Goal: Information Seeking & Learning: Find specific fact

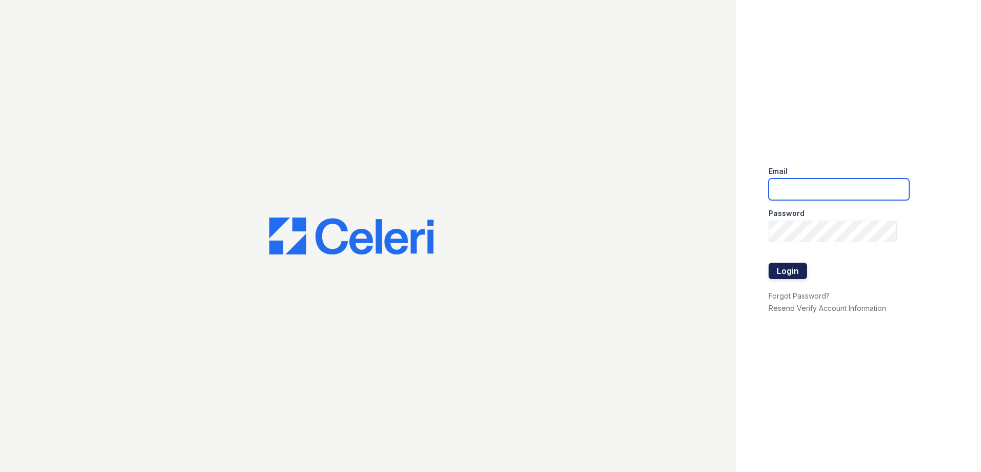
type input "Arrivesilverspring@trinity-pm.com"
click at [800, 264] on button "Login" at bounding box center [788, 271] width 38 height 16
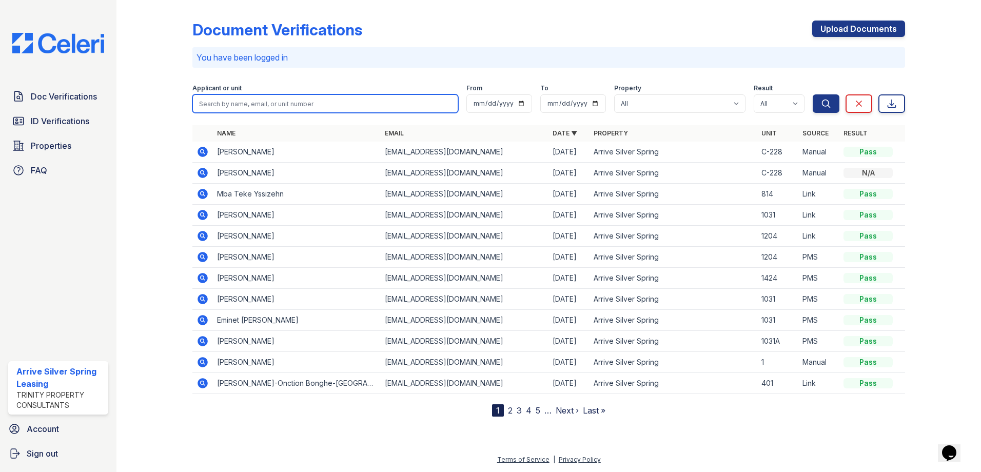
click at [294, 104] on input "search" at bounding box center [325, 103] width 266 height 18
type input "[PERSON_NAME]"
click at [813, 94] on button "Search" at bounding box center [826, 103] width 27 height 18
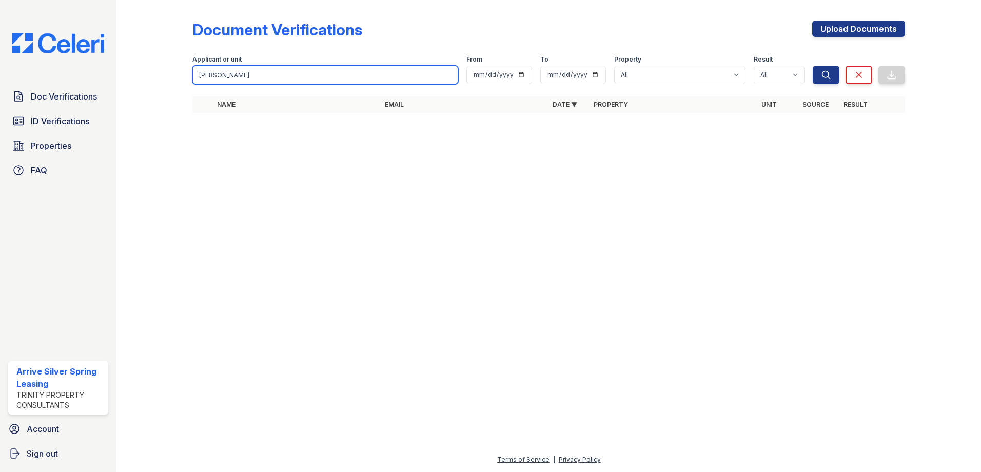
click at [278, 75] on input "[PERSON_NAME]" at bounding box center [325, 75] width 266 height 18
type input "L"
type input "[PERSON_NAME]"
click at [813, 66] on button "Search" at bounding box center [826, 75] width 27 height 18
